Goal: Transaction & Acquisition: Book appointment/travel/reservation

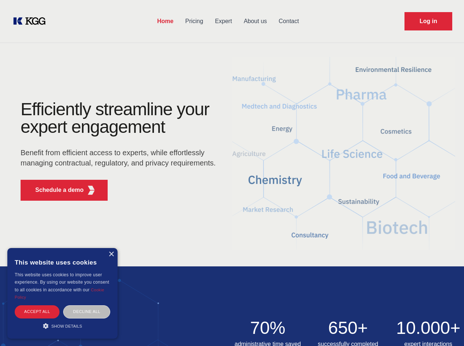
click at [232, 173] on div "Efficiently streamline your expert engagement Benefit from efficient access to …" at bounding box center [120, 154] width 223 height 106
click at [55, 190] on p "Schedule a demo" at bounding box center [59, 190] width 48 height 9
click at [111, 254] on div "×" at bounding box center [111, 255] width 6 height 6
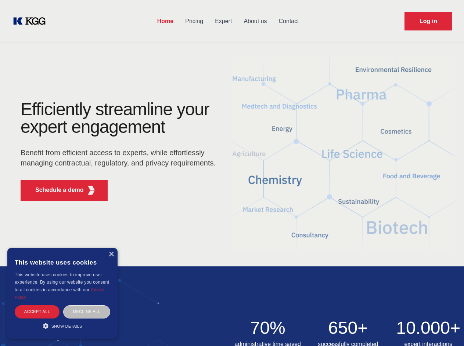
click at [37, 312] on img at bounding box center [232, 320] width 464 height 106
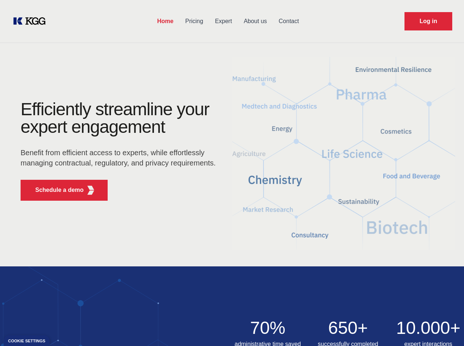
click at [87, 312] on img at bounding box center [232, 320] width 464 height 106
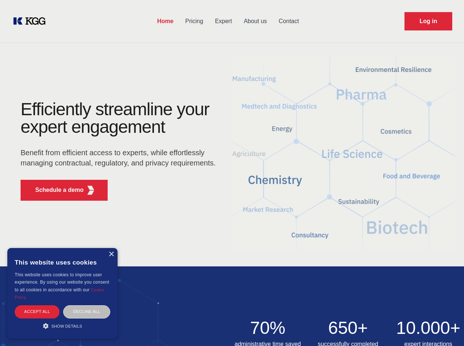
click at [232, 173] on div "Efficiently streamline your expert engagement Benefit from efficient access to …" at bounding box center [120, 154] width 223 height 106
click at [55, 190] on p "Schedule a demo" at bounding box center [59, 190] width 48 height 9
click at [111, 254] on div "×" at bounding box center [111, 255] width 6 height 6
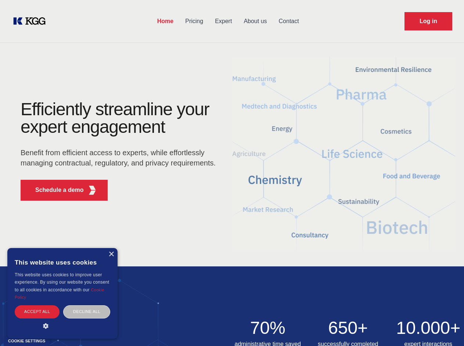
click at [37, 312] on div "Accept all" at bounding box center [37, 311] width 45 height 13
click at [87, 312] on div "Decline all" at bounding box center [86, 311] width 47 height 13
